Goal: Task Accomplishment & Management: Use online tool/utility

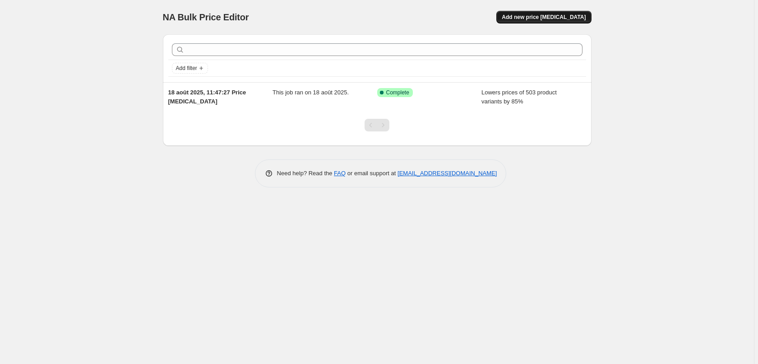
click at [572, 37] on div "NA Bulk Price Editor. This page is ready NA Bulk Price Editor Add new price [ME…" at bounding box center [377, 100] width 450 height 201
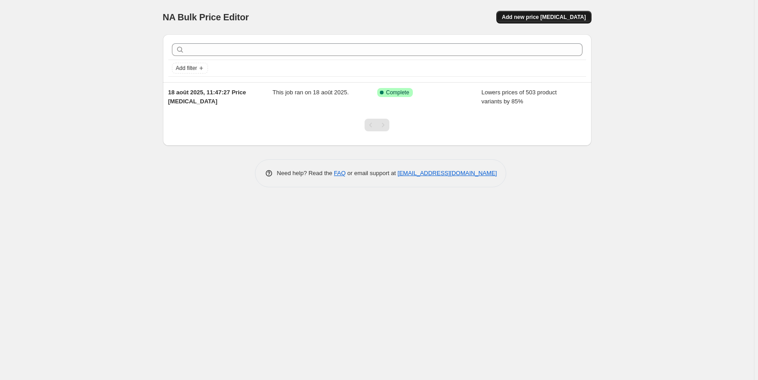
click at [560, 17] on span "Add new price [MEDICAL_DATA]" at bounding box center [544, 17] width 84 height 7
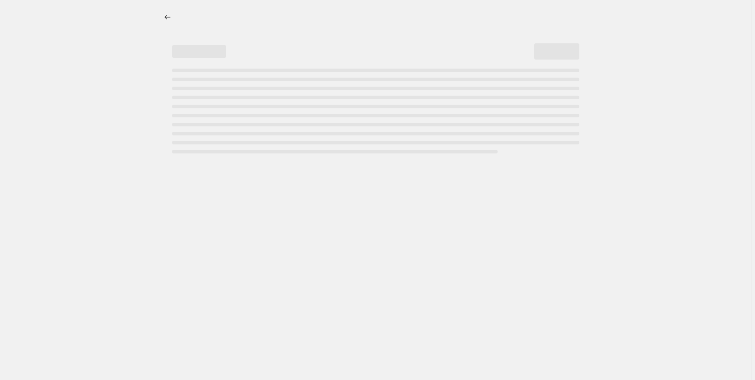
select select "percentage"
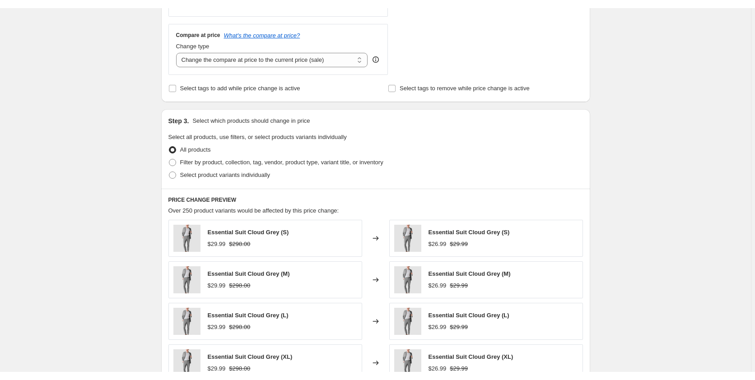
scroll to position [341, 0]
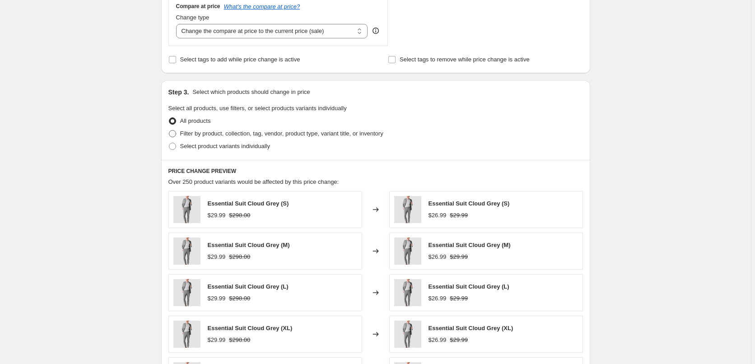
click at [175, 152] on ul "All products Filter by product, collection, tag, vendor, product type, variant …" at bounding box center [375, 134] width 414 height 38
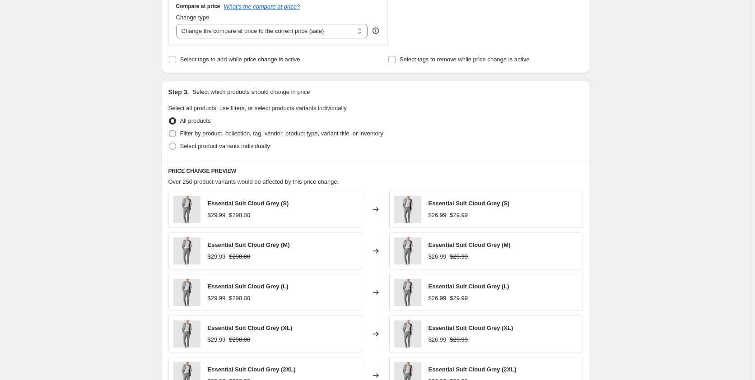
click at [176, 135] on span at bounding box center [172, 133] width 7 height 7
click at [169, 130] on input "Filter by product, collection, tag, vendor, product type, variant title, or inv…" at bounding box center [169, 130] width 0 height 0
radio input "true"
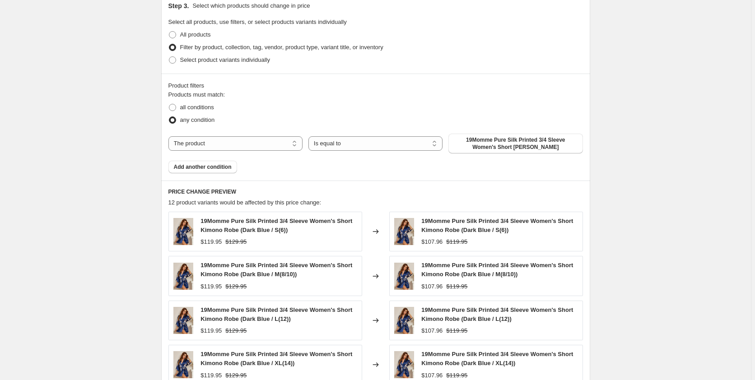
scroll to position [455, 0]
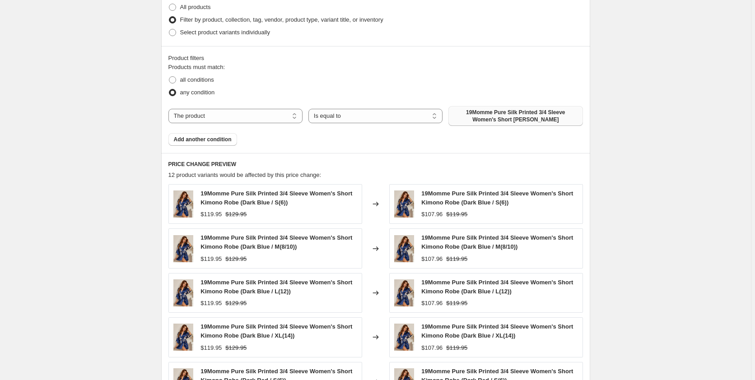
click at [531, 120] on span "19Momme Pure Silk Printed 3/4 Sleeve Women's Short [PERSON_NAME]" at bounding box center [515, 116] width 123 height 14
click at [168, 109] on select "The product The product's collection The product's tag The product's vendor The…" at bounding box center [235, 116] width 134 height 14
select select "collection"
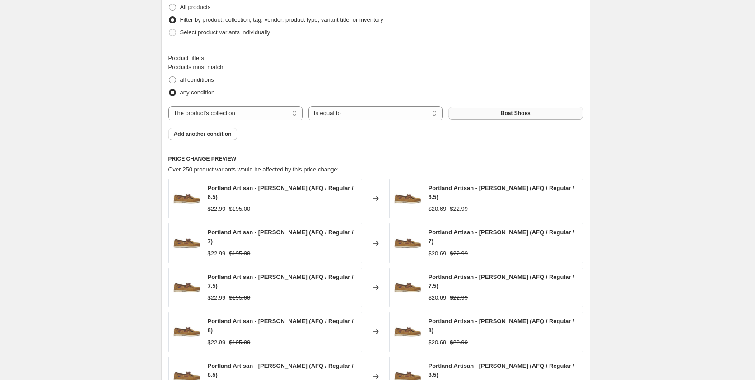
click at [532, 116] on button "Boat Shoes" at bounding box center [515, 113] width 134 height 13
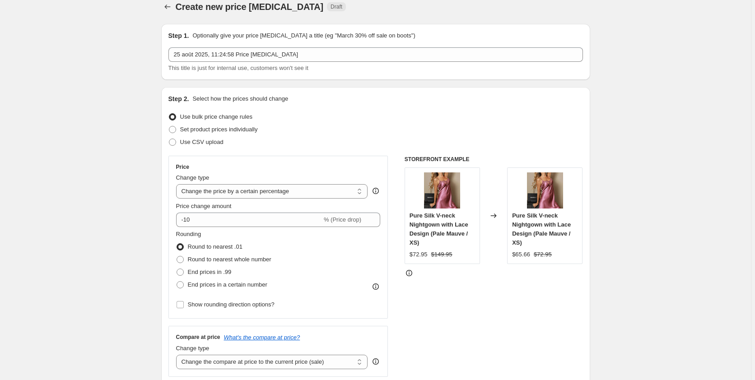
scroll to position [0, 0]
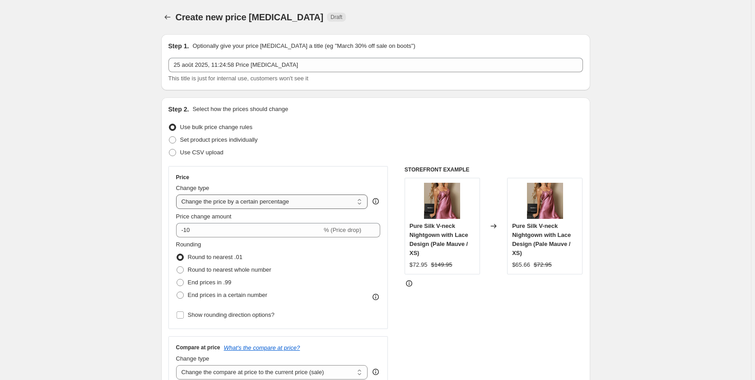
click at [176, 194] on select "Change the price to a certain amount Change the price by a certain amount Chang…" at bounding box center [272, 201] width 192 height 14
select select "to"
click option "Change the price to a certain amount" at bounding box center [0, 0] width 0 height 0
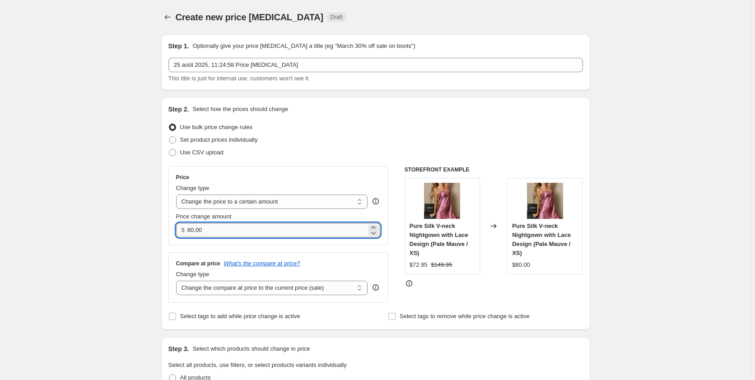
click at [227, 234] on input "80.00" at bounding box center [276, 230] width 179 height 14
drag, startPoint x: 228, startPoint y: 231, endPoint x: 184, endPoint y: 229, distance: 44.3
click at [187, 229] on input "80.00" at bounding box center [276, 230] width 179 height 14
drag, startPoint x: 194, startPoint y: 229, endPoint x: 239, endPoint y: 229, distance: 44.7
click at [239, 229] on input "8.399" at bounding box center [276, 230] width 179 height 14
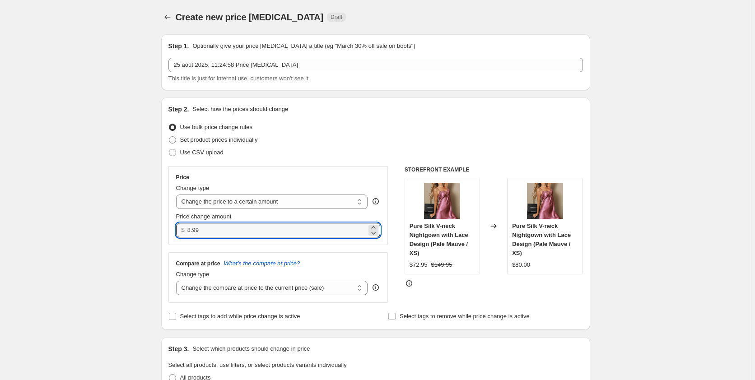
type input "8.99"
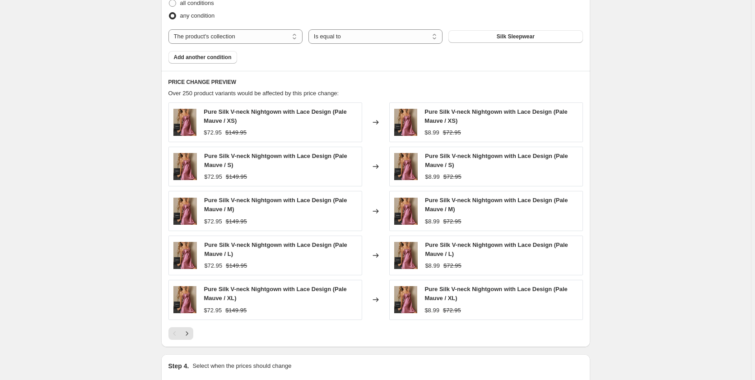
scroll to position [555, 0]
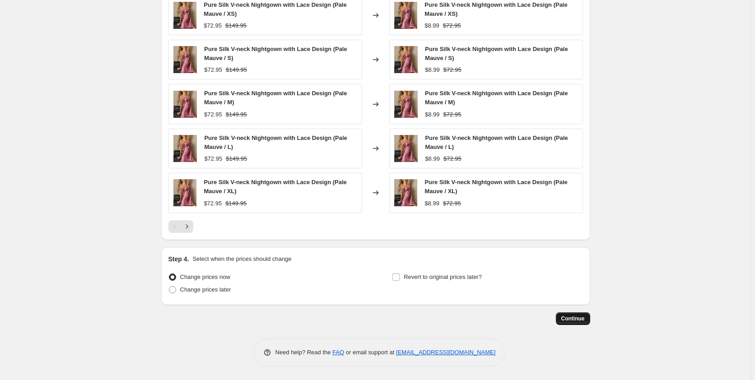
click at [575, 319] on span "Continue" at bounding box center [572, 318] width 23 height 7
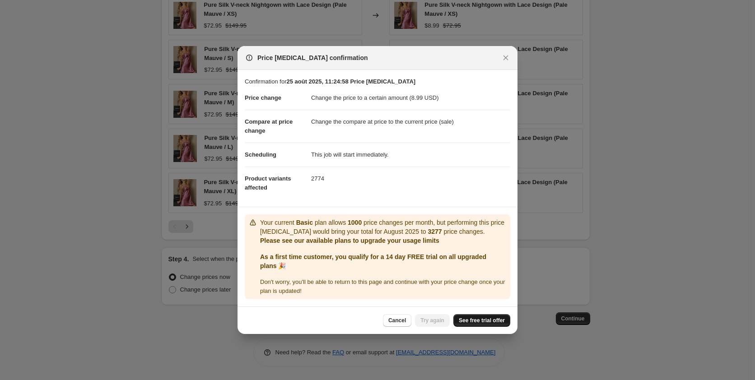
click at [486, 322] on span "See free trial offer" at bounding box center [481, 320] width 46 height 7
click at [505, 57] on icon "Close" at bounding box center [505, 58] width 5 height 5
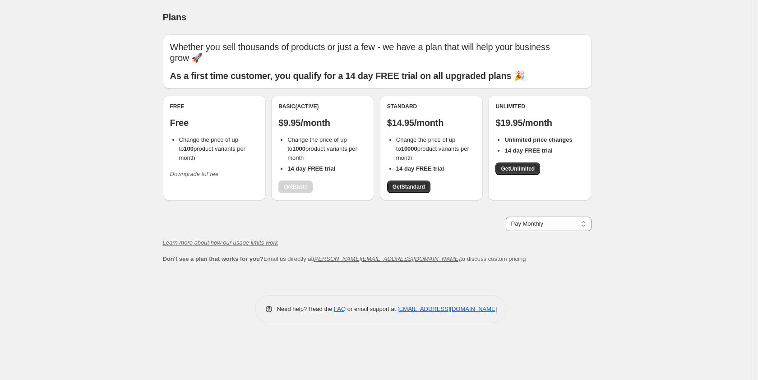
click at [208, 124] on p "Free" at bounding box center [214, 122] width 88 height 11
drag, startPoint x: 257, startPoint y: 152, endPoint x: 177, endPoint y: 139, distance: 80.9
click at [179, 139] on li "Change the price of up to 100 product variants per month" at bounding box center [218, 148] width 79 height 27
click at [123, 105] on div "Plans. This page is ready Plans Whether you sell thousands of products or just …" at bounding box center [377, 190] width 754 height 380
